Goal: Task Accomplishment & Management: Use online tool/utility

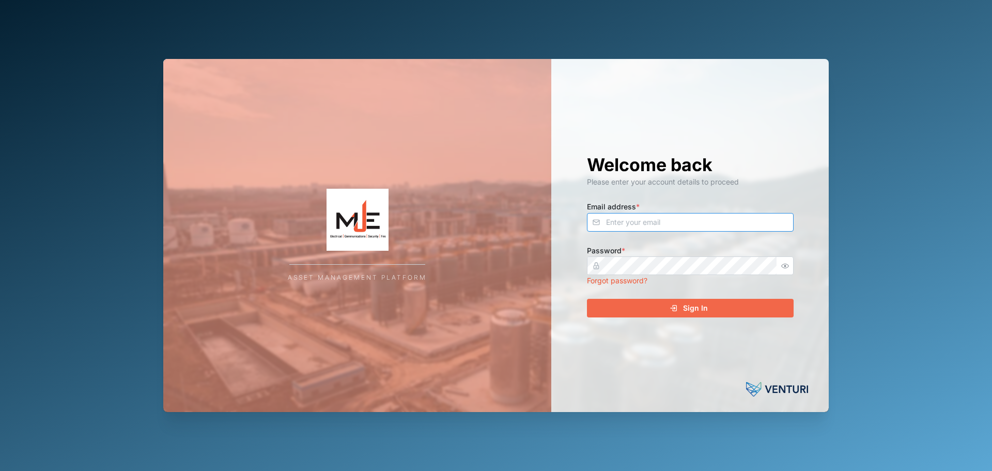
click at [691, 221] on input "Email address *" at bounding box center [690, 222] width 207 height 19
type input "[EMAIL_ADDRESS][DOMAIN_NAME]"
click at [587, 299] on button "Sign In" at bounding box center [690, 308] width 207 height 19
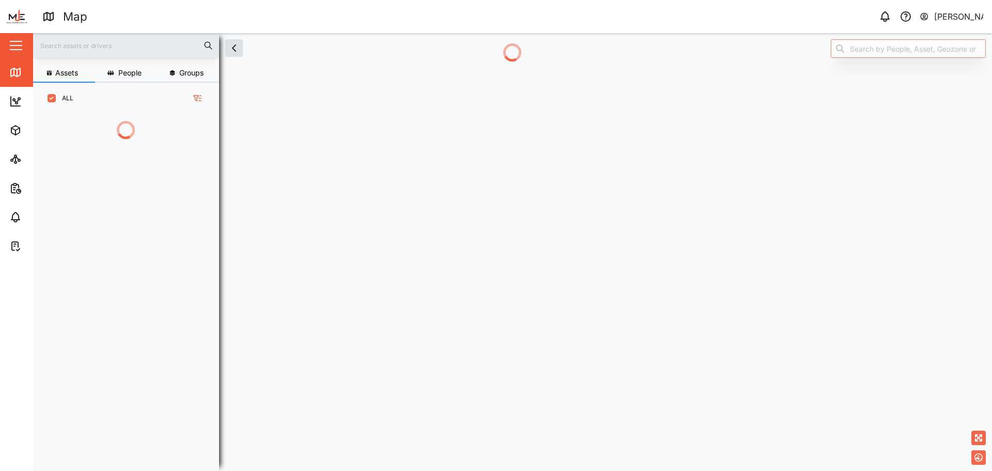
scroll to position [300, 162]
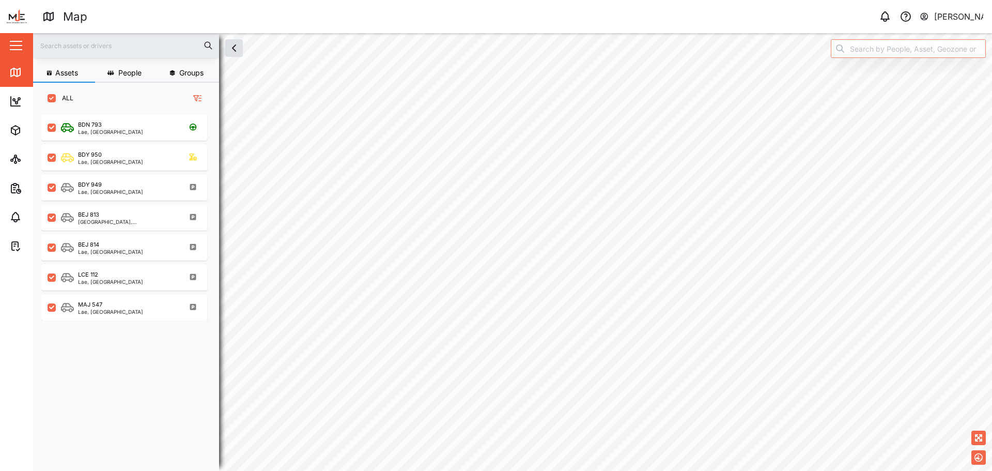
scroll to position [344, 162]
click at [137, 306] on div "MAJ 547 Lae, [GEOGRAPHIC_DATA]" at bounding box center [131, 307] width 140 height 14
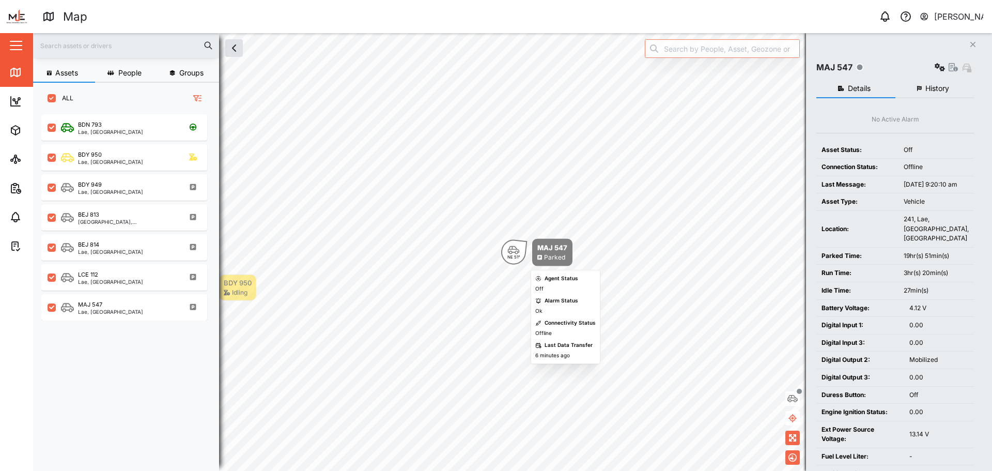
click at [522, 255] on div "NE 51°" at bounding box center [513, 252] width 25 height 25
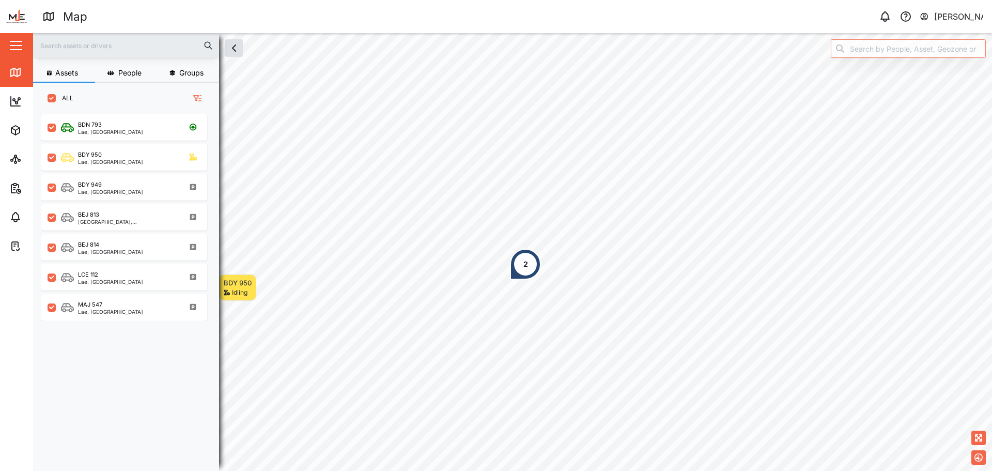
click at [529, 266] on div "2" at bounding box center [525, 263] width 31 height 31
click at [508, 235] on div "2" at bounding box center [506, 226] width 31 height 31
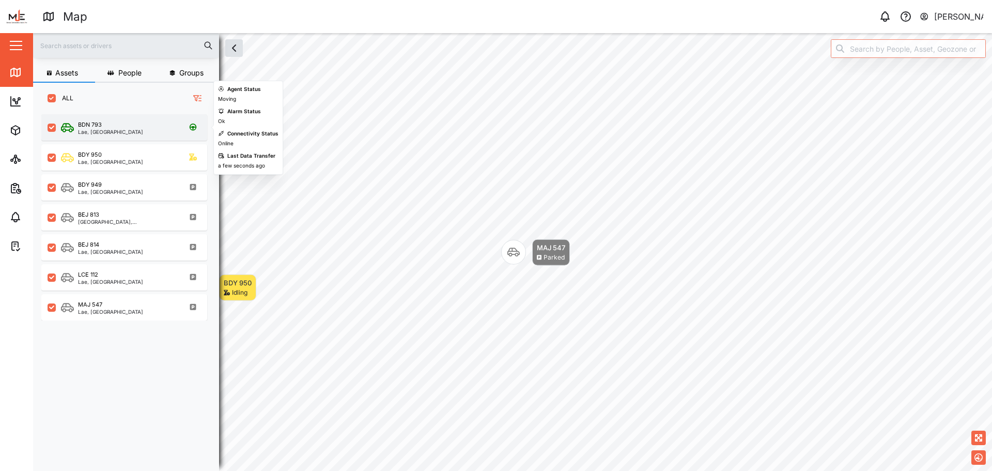
click at [55, 123] on div "grid" at bounding box center [52, 127] width 8 height 8
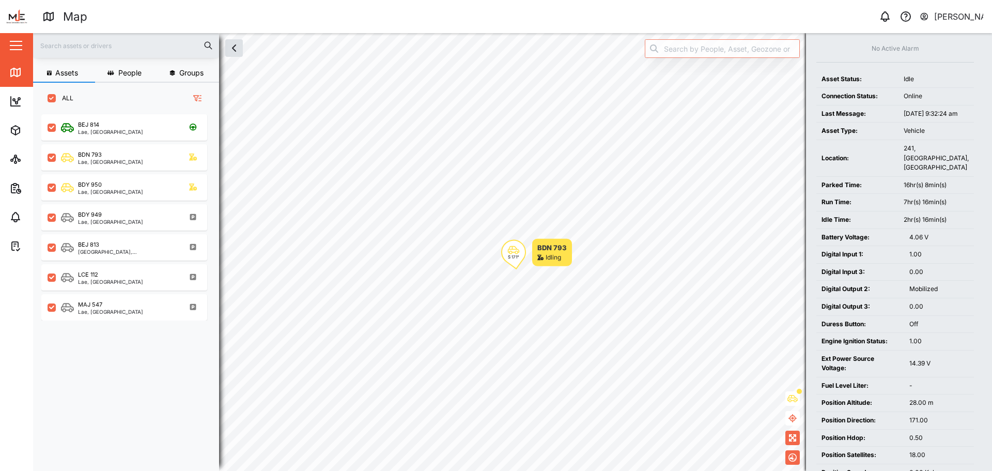
scroll to position [83, 0]
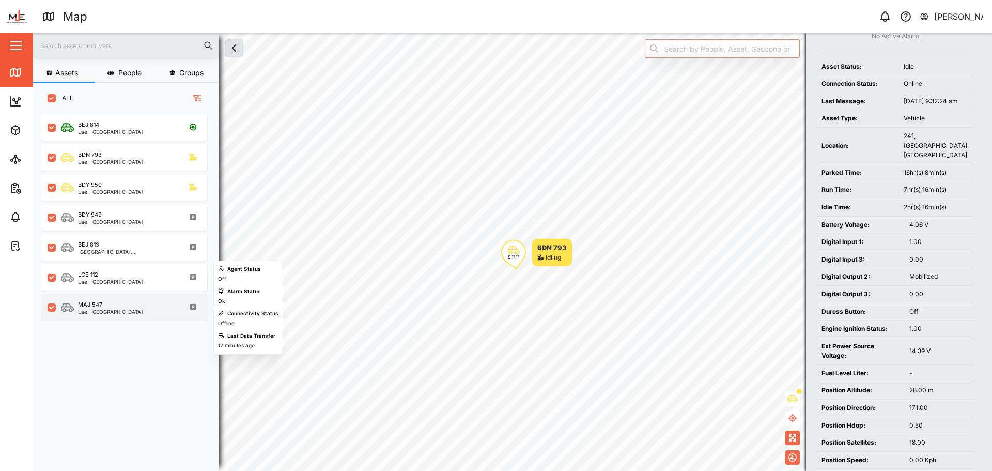
click at [88, 318] on div "MAJ 547 Lae, [GEOGRAPHIC_DATA]" at bounding box center [124, 307] width 166 height 26
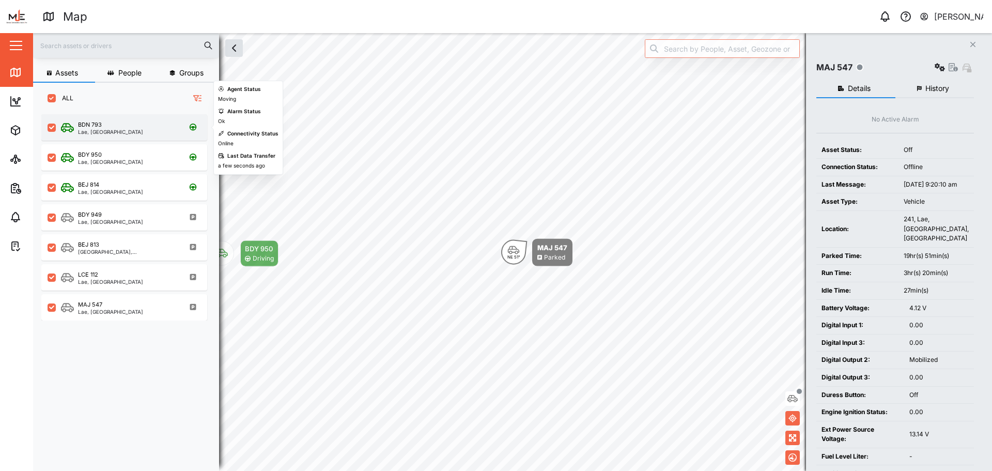
click at [107, 126] on div "BDN 793" at bounding box center [110, 124] width 65 height 9
